Goal: Task Accomplishment & Management: Use online tool/utility

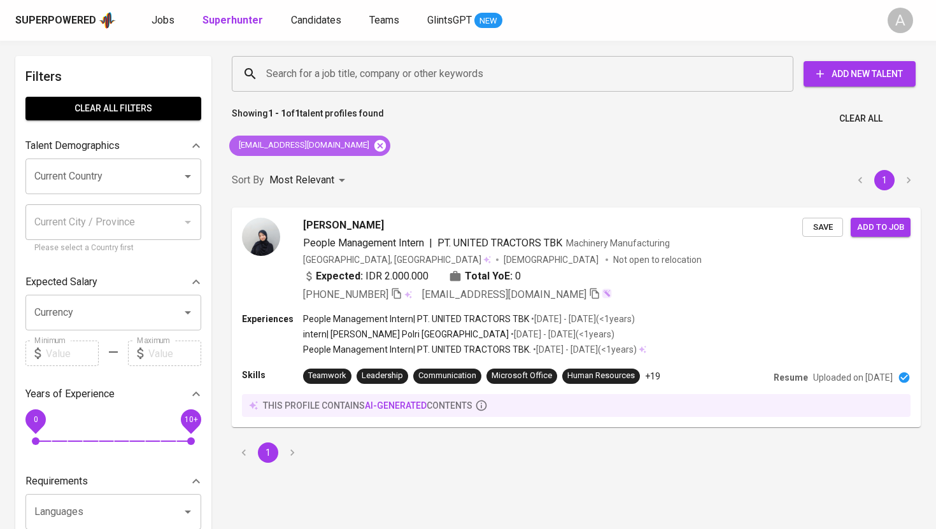
click at [373, 139] on icon at bounding box center [380, 146] width 14 height 14
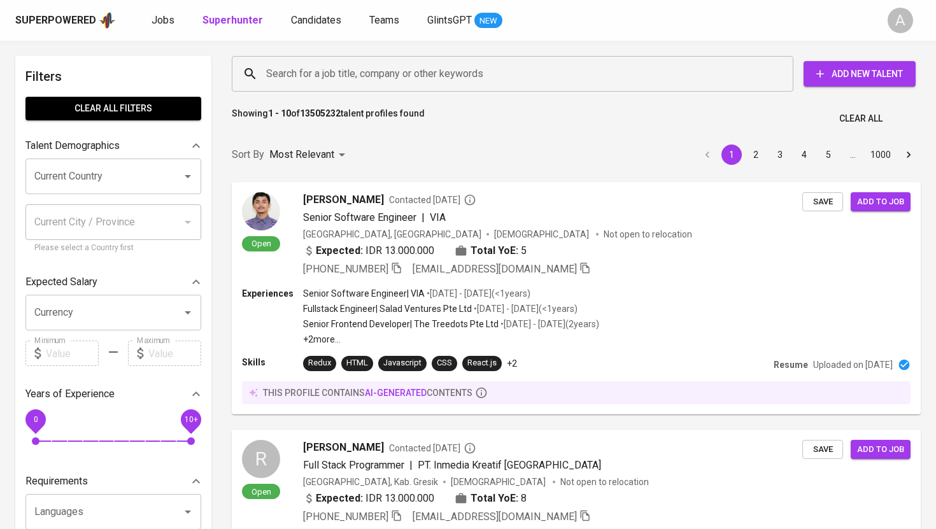
click at [344, 73] on input "Search for a job title, company or other keywords" at bounding box center [515, 74] width 505 height 24
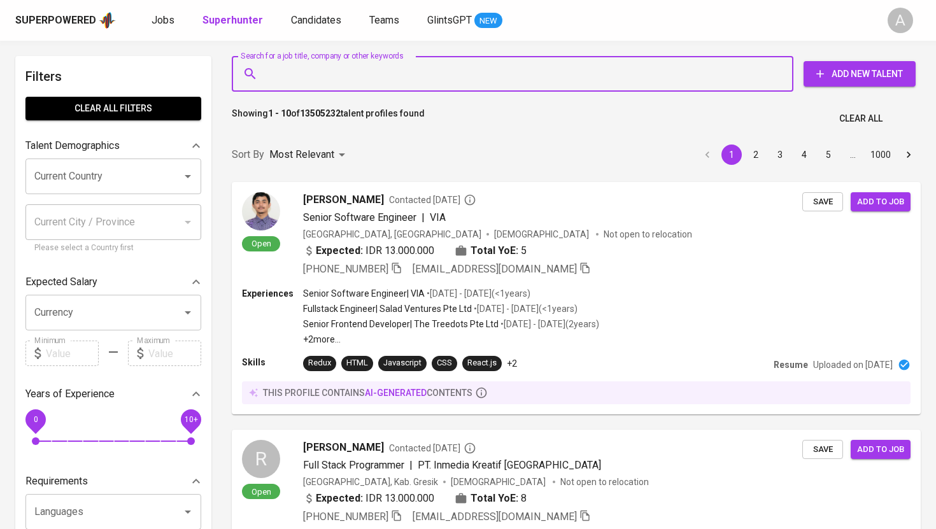
paste input "[EMAIL_ADDRESS][DOMAIN_NAME]"
type input "[EMAIL_ADDRESS][DOMAIN_NAME]"
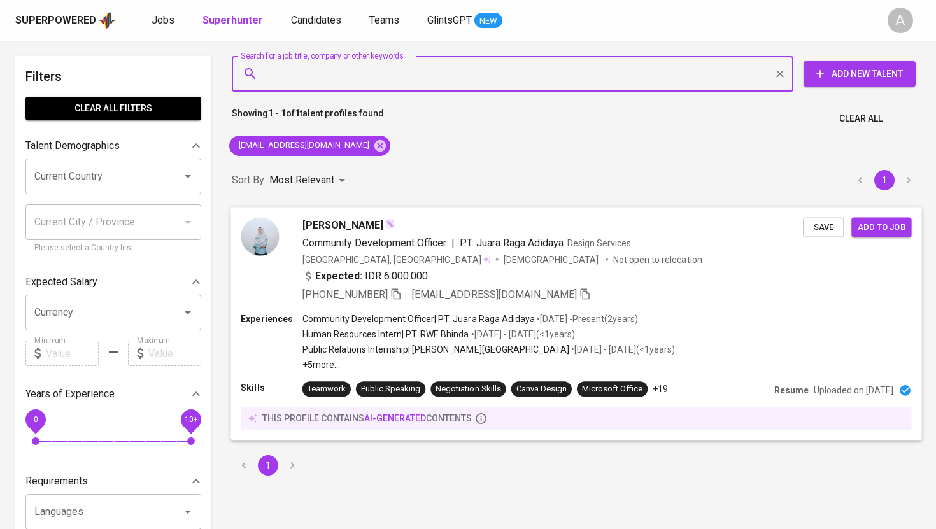
click at [397, 299] on icon "button" at bounding box center [395, 293] width 11 height 11
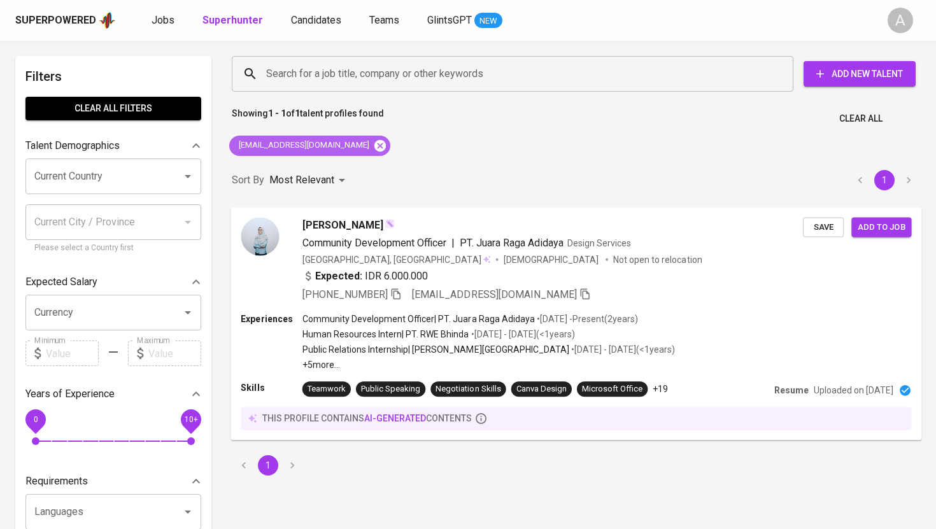
click at [373, 139] on icon at bounding box center [380, 146] width 14 height 14
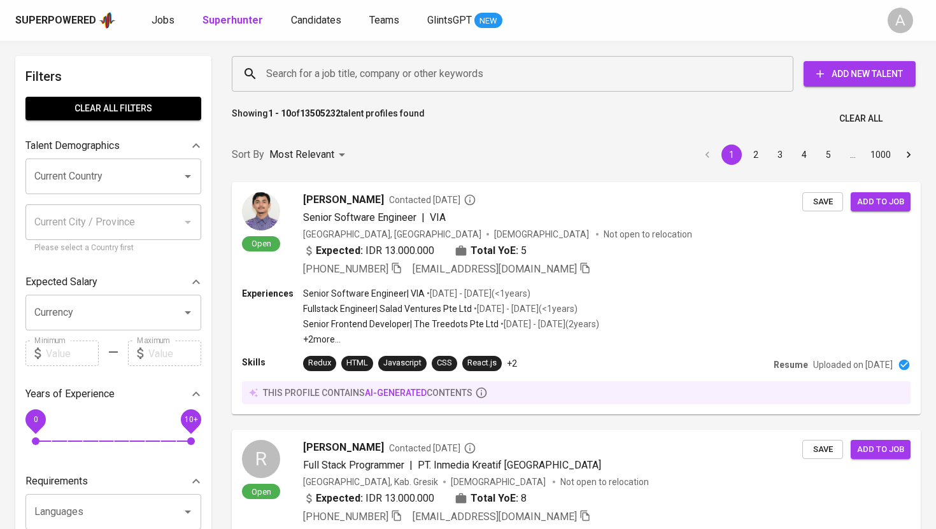
click at [382, 79] on input "Search for a job title, company or other keywords" at bounding box center [515, 74] width 505 height 24
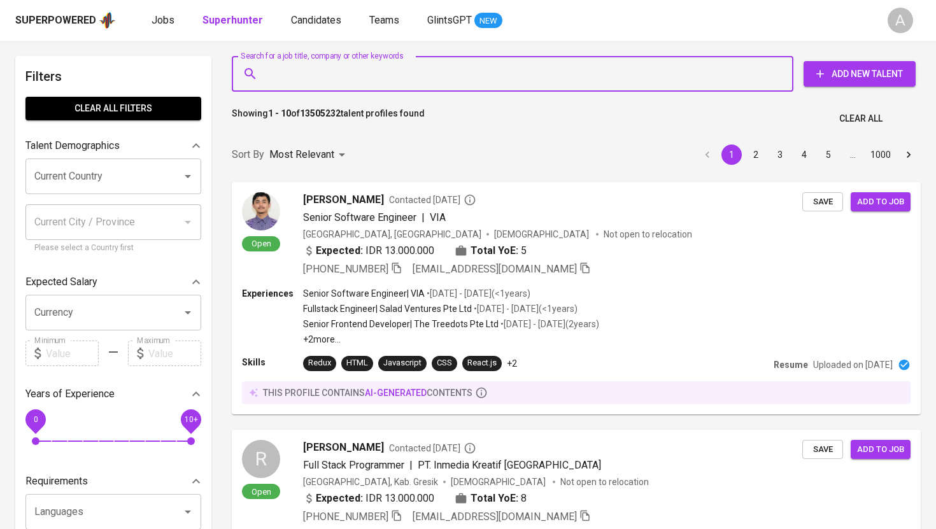
paste input "[EMAIL_ADDRESS][DOMAIN_NAME]"
type input "[EMAIL_ADDRESS][DOMAIN_NAME]"
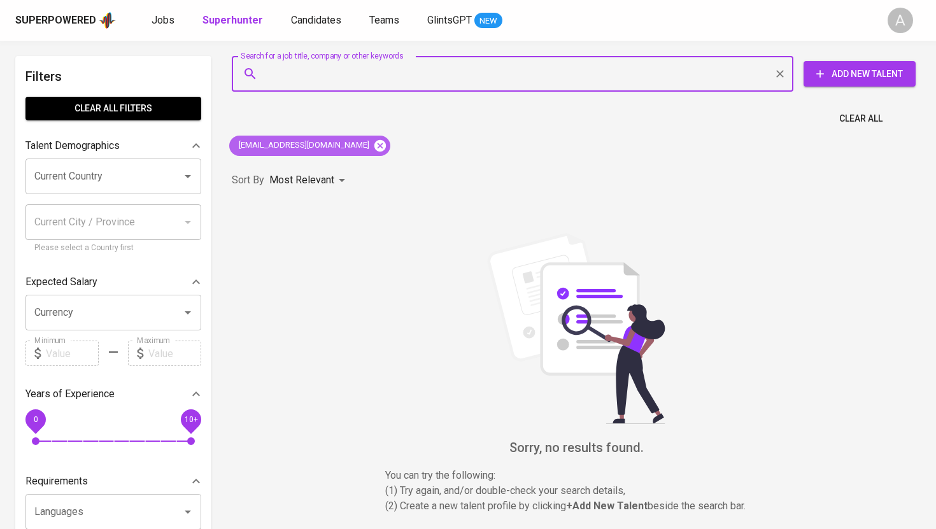
click at [374, 146] on icon at bounding box center [379, 144] width 11 height 11
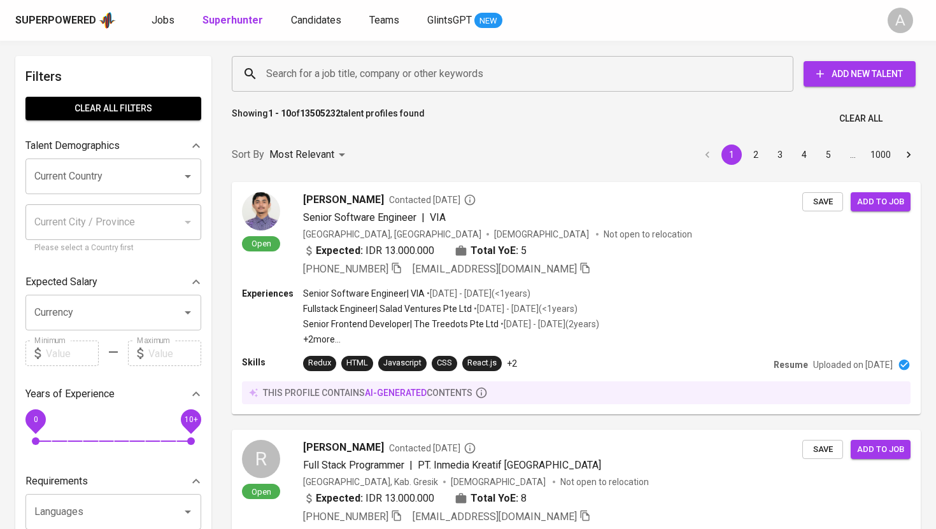
click at [656, 73] on input "Search for a job title, company or other keywords" at bounding box center [515, 74] width 505 height 24
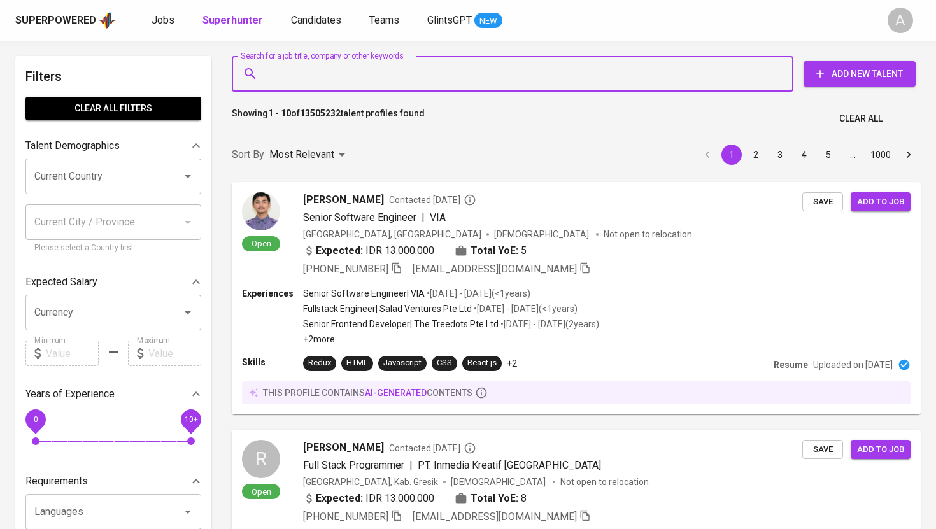
paste input "[EMAIL_ADDRESS][DOMAIN_NAME]"
type input "[EMAIL_ADDRESS][DOMAIN_NAME]"
